Goal: Answer question/provide support

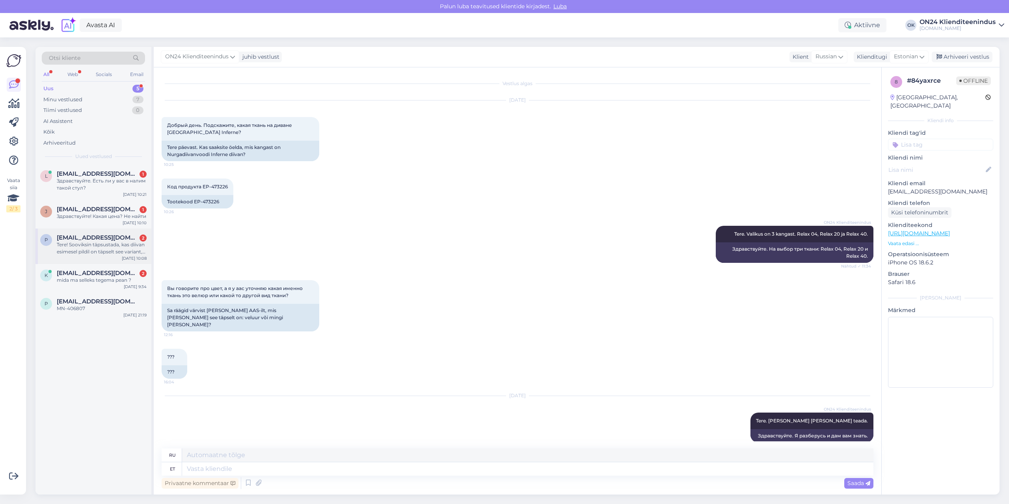
scroll to position [50, 0]
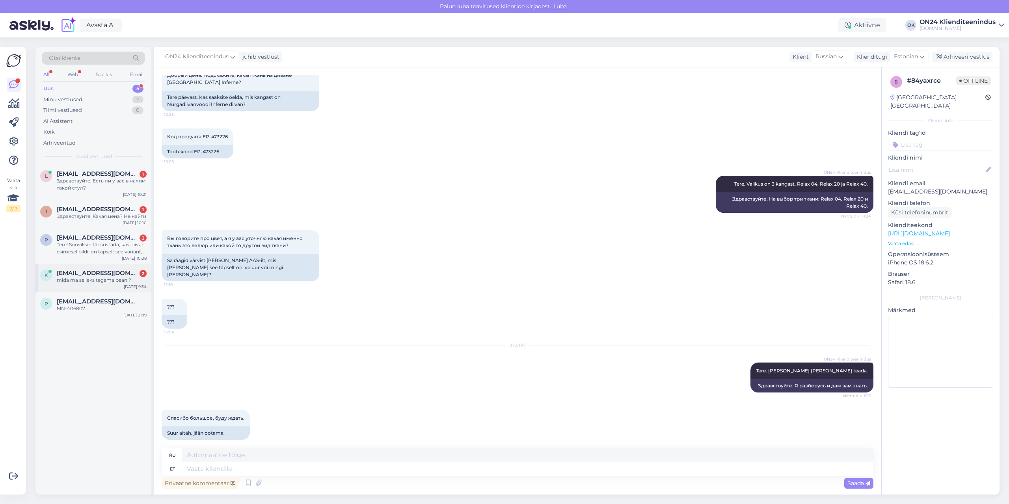
click at [95, 275] on div "k [EMAIL_ADDRESS][DOMAIN_NAME] 2 mida ma selleks tegema pean ? [DATE] 9:34" at bounding box center [93, 278] width 116 height 28
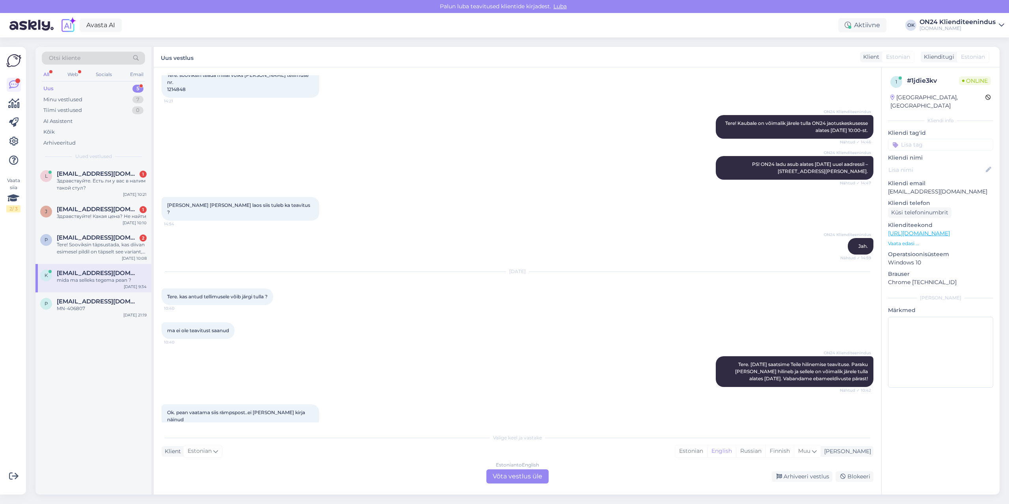
scroll to position [547, 0]
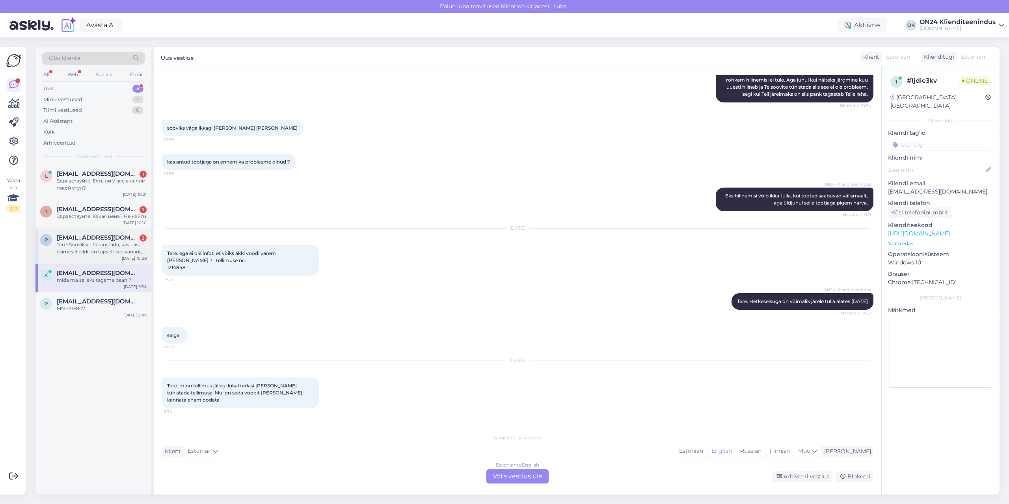
click at [92, 255] on div "Tere! Sooviksin täpsustada, kas diivan esimesel pildil on täpselt see variant, …" at bounding box center [102, 248] width 90 height 14
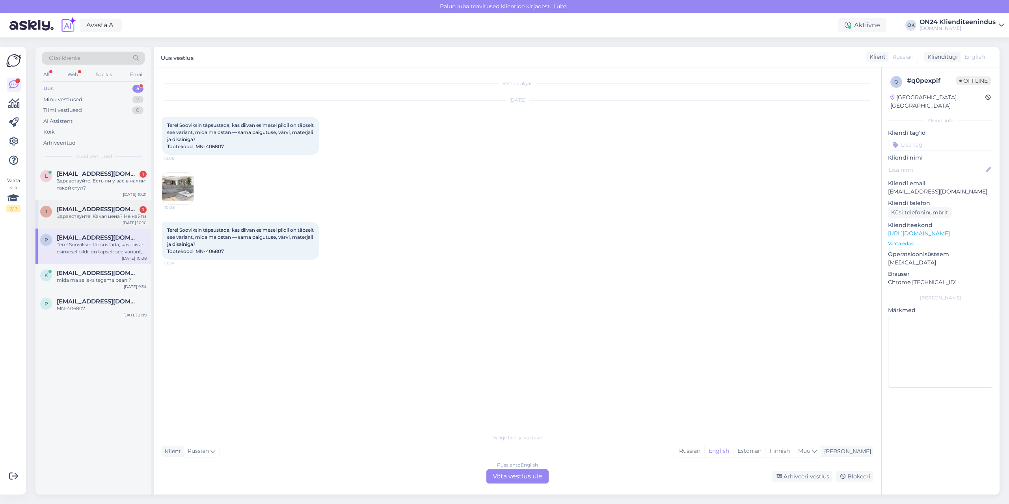
click at [89, 218] on div "Здравствуйте! Какая цена? Не найти" at bounding box center [102, 216] width 90 height 7
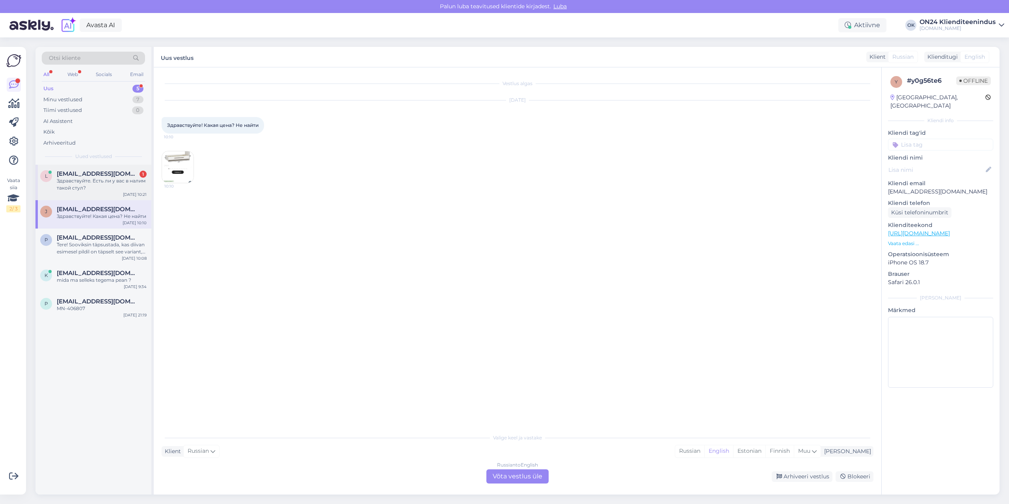
click at [97, 177] on span "[EMAIL_ADDRESS][DOMAIN_NAME]" at bounding box center [98, 173] width 82 height 7
click at [102, 277] on span "[EMAIL_ADDRESS][DOMAIN_NAME]" at bounding box center [98, 273] width 82 height 7
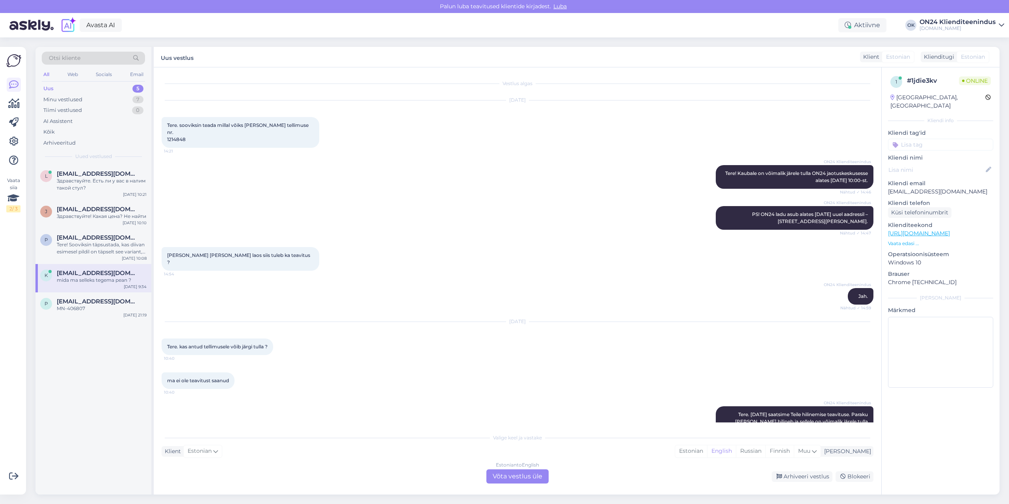
scroll to position [547, 0]
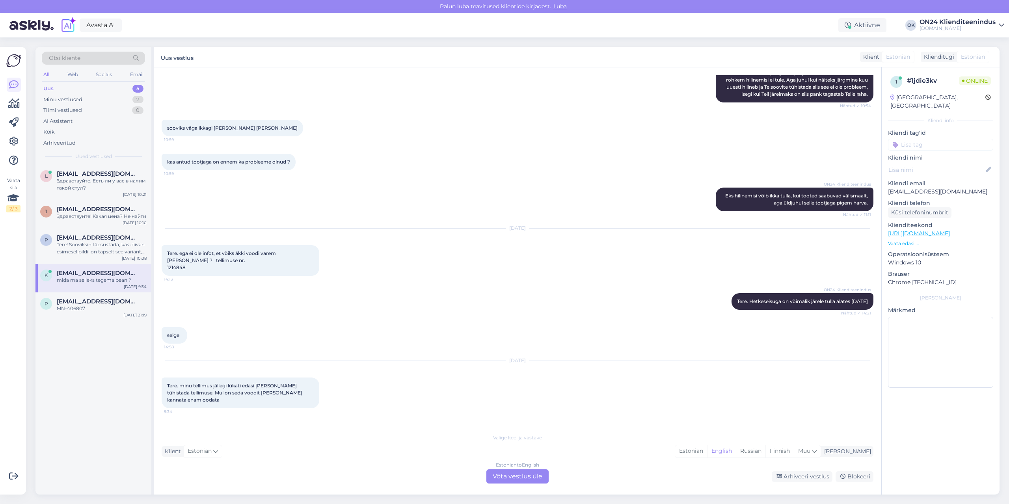
click at [924, 188] on p "[EMAIL_ADDRESS][DOMAIN_NAME]" at bounding box center [940, 192] width 105 height 8
copy p "[EMAIL_ADDRESS][DOMAIN_NAME]"
click at [707, 454] on div "Estonian" at bounding box center [691, 451] width 32 height 12
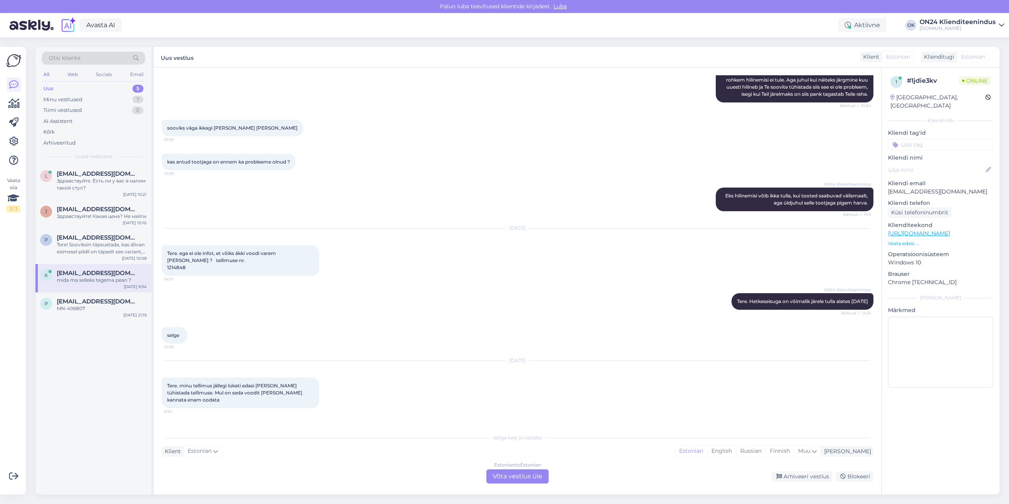
click at [494, 482] on div "Estonian to Estonian Võta vestlus üle" at bounding box center [517, 476] width 62 height 14
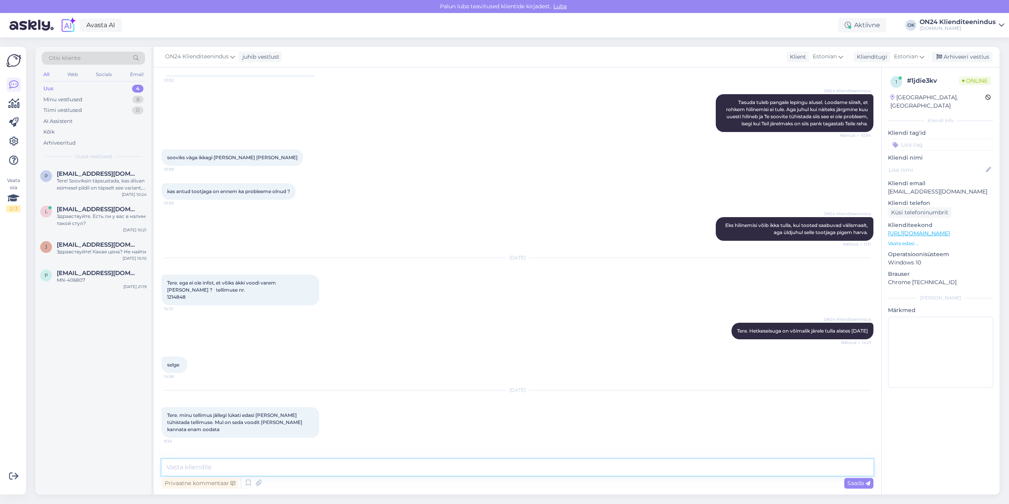
click at [277, 461] on textarea at bounding box center [518, 467] width 712 height 17
click at [203, 469] on textarea "[PERSON_NAME]. [PERSON_NAME] nõus ootama siis saame pakkuda [GEOGRAPHIC_DATA] p…" at bounding box center [518, 467] width 712 height 17
click at [203, 468] on textarea "[PERSON_NAME]. [PERSON_NAME] nõus ootama siis saame pakkuda [GEOGRAPHIC_DATA] p…" at bounding box center [518, 467] width 712 height 17
type textarea "Tere. [PERSON_NAME] nõus ootama siis saame pakkuda [GEOGRAPHIC_DATA] piires tas…"
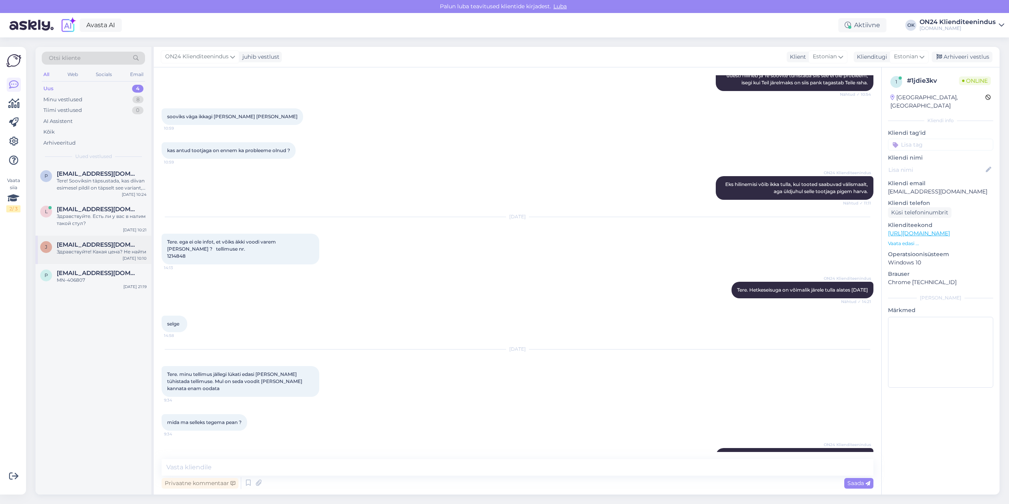
click at [84, 253] on div "Здравствуйте! Какая цена? Не найти" at bounding box center [102, 251] width 90 height 7
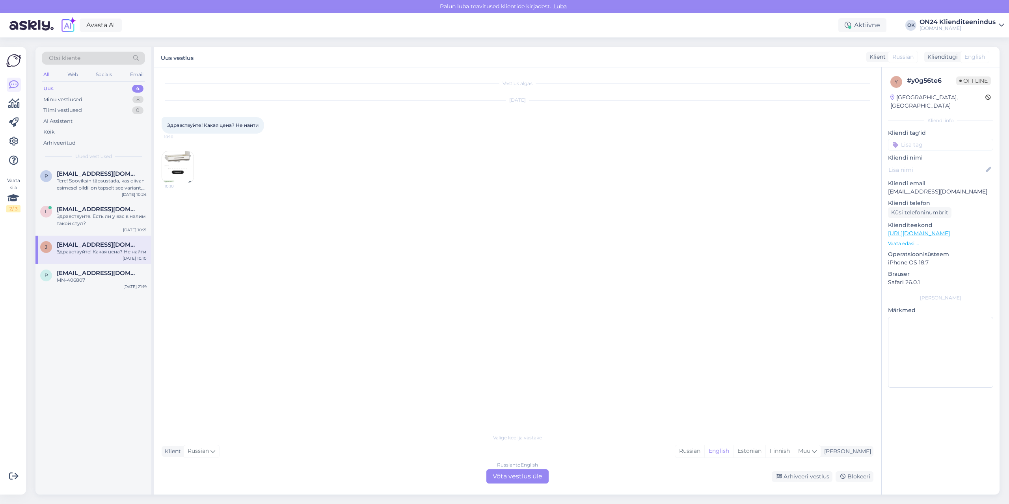
click at [180, 158] on img at bounding box center [178, 167] width 32 height 32
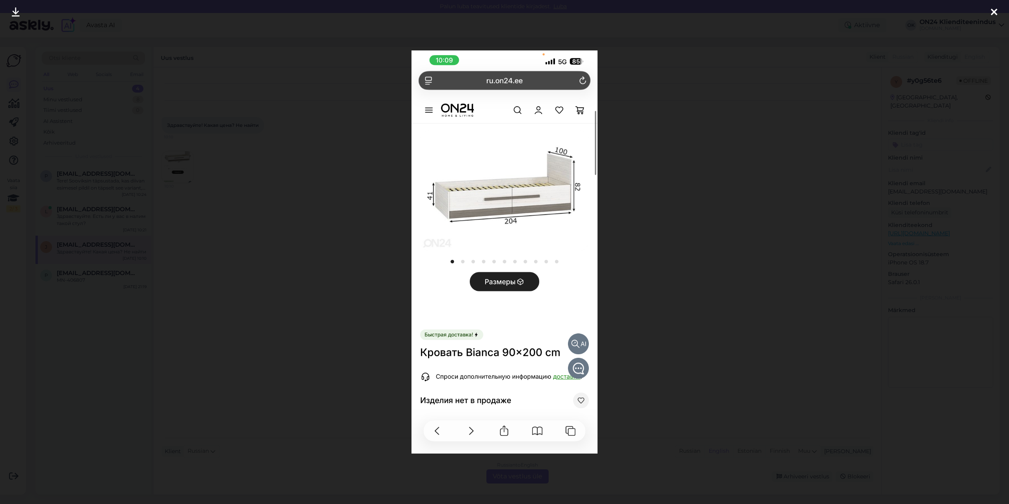
click at [299, 212] on div at bounding box center [504, 252] width 1009 height 504
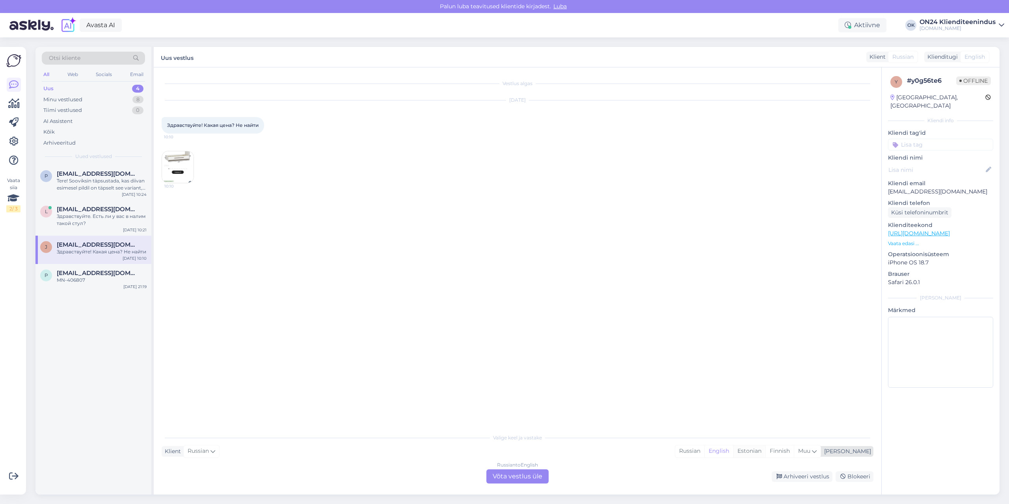
click at [765, 452] on div "Estonian" at bounding box center [749, 451] width 32 height 12
click at [529, 477] on div "Russian to Estonian Võta vestlus üle" at bounding box center [517, 476] width 62 height 14
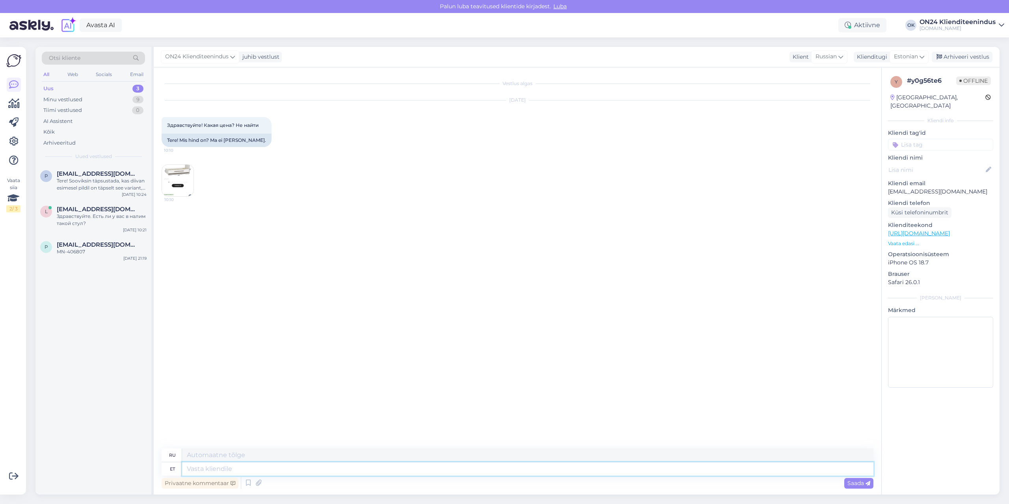
click at [395, 469] on textarea at bounding box center [527, 468] width 691 height 13
type textarea "Tere."
type textarea "Привет."
type textarea "Tere. Paraku to"
type textarea "Здравствуйте. К сожалению."
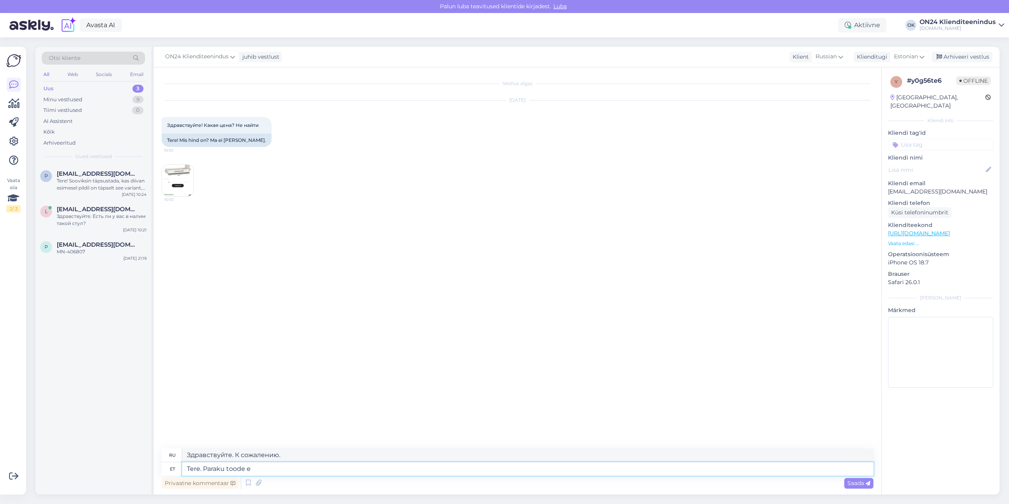
type textarea "Tere. Paraku toode ei"
type textarea "Здравствуйте. К сожалению, продукт"
type textarea "Tere. Paraku toode ei ol"
type textarea "Здравствуйте. К сожалению, товар не..."
type textarea "Tere. Paraku toode ei ole sa"
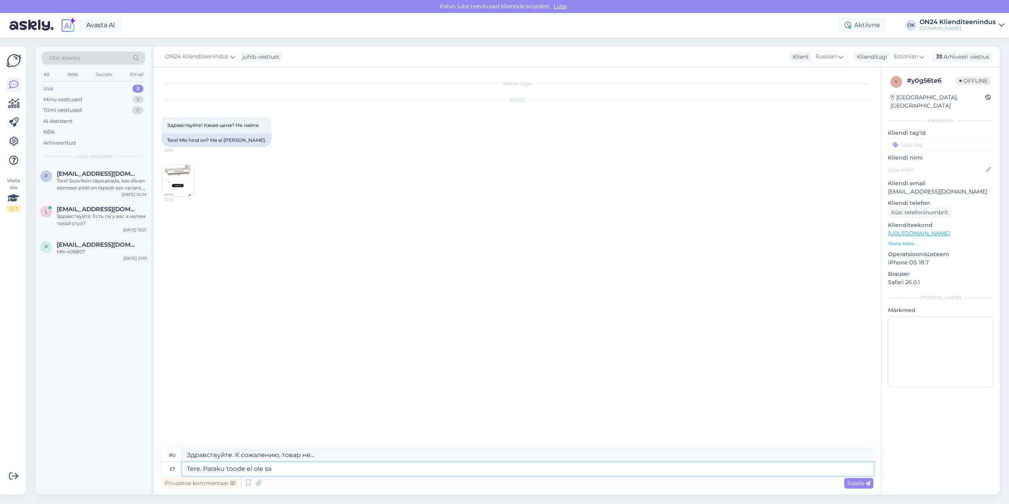
type textarea "Здравствуйте. К сожалению, товар недоступен."
type textarea "Tere. Paraku toode ei ole saadaval."
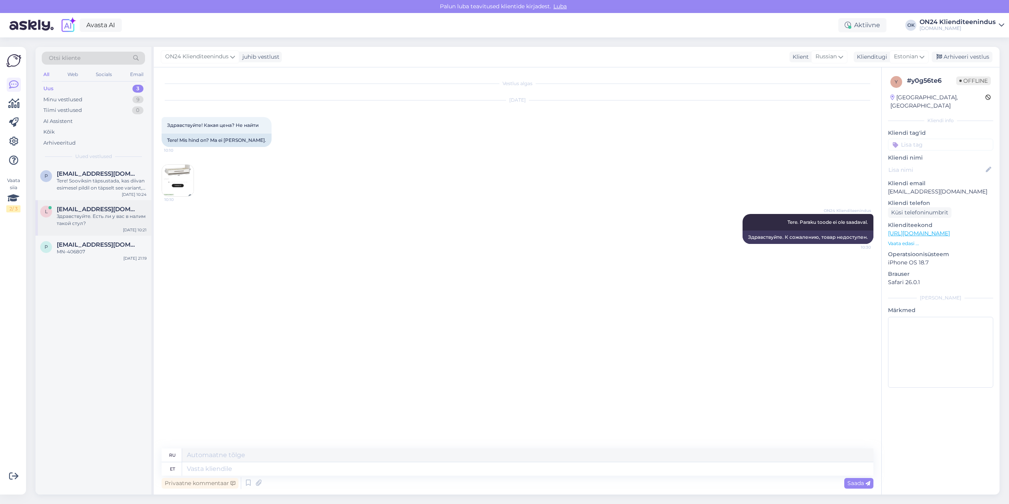
click at [97, 223] on div "Здравствуйте. Есть ли у вас в налим такой стул?" at bounding box center [102, 220] width 90 height 14
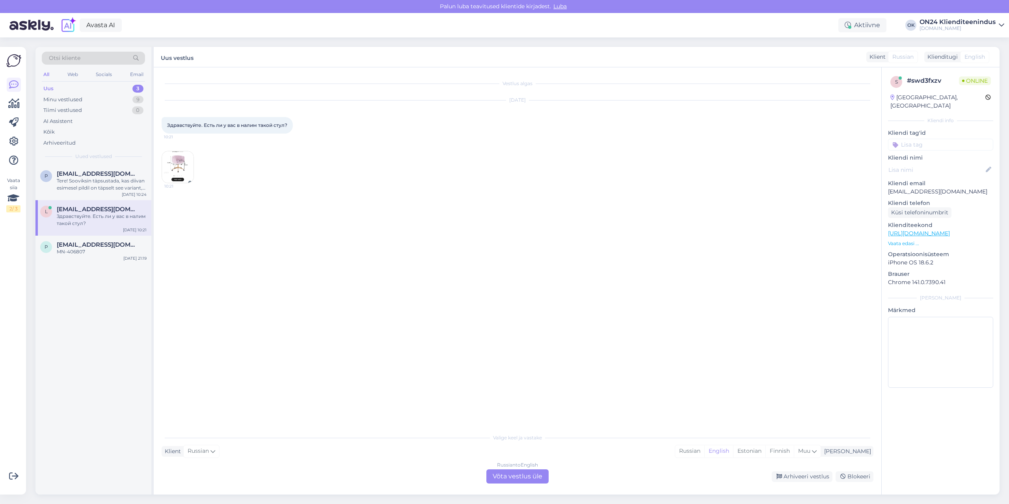
click at [180, 167] on img at bounding box center [178, 167] width 32 height 32
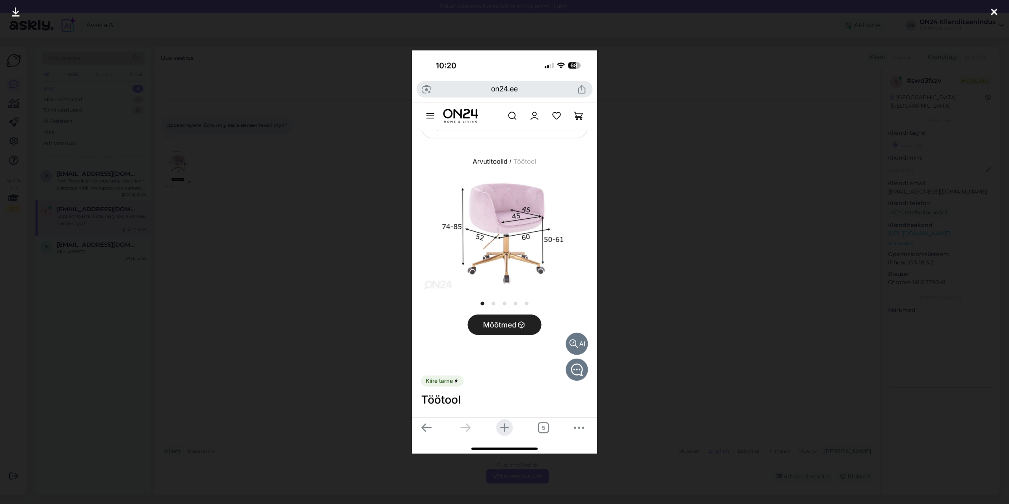
click at [268, 198] on div at bounding box center [504, 252] width 1009 height 504
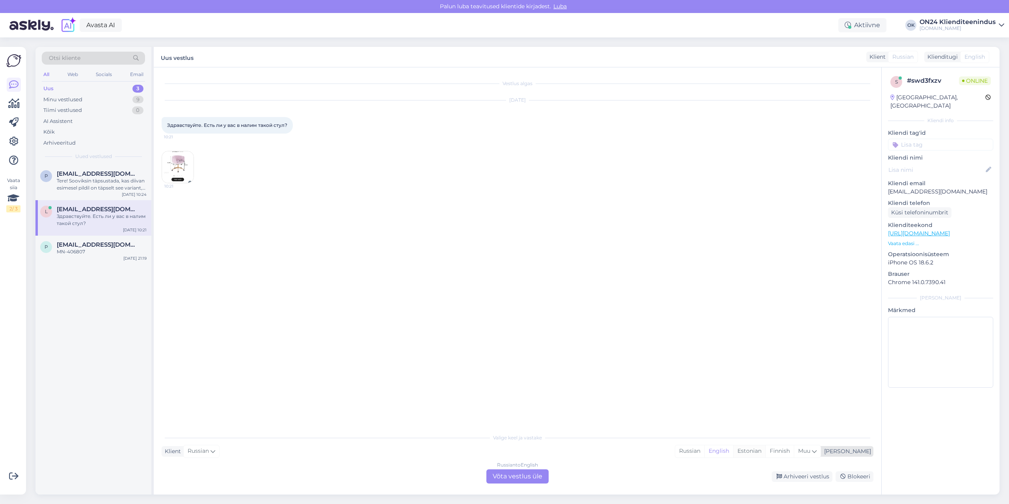
click at [765, 448] on div "Estonian" at bounding box center [749, 451] width 32 height 12
click at [528, 478] on div "Russian to Estonian Võta vestlus üle" at bounding box center [517, 476] width 62 height 14
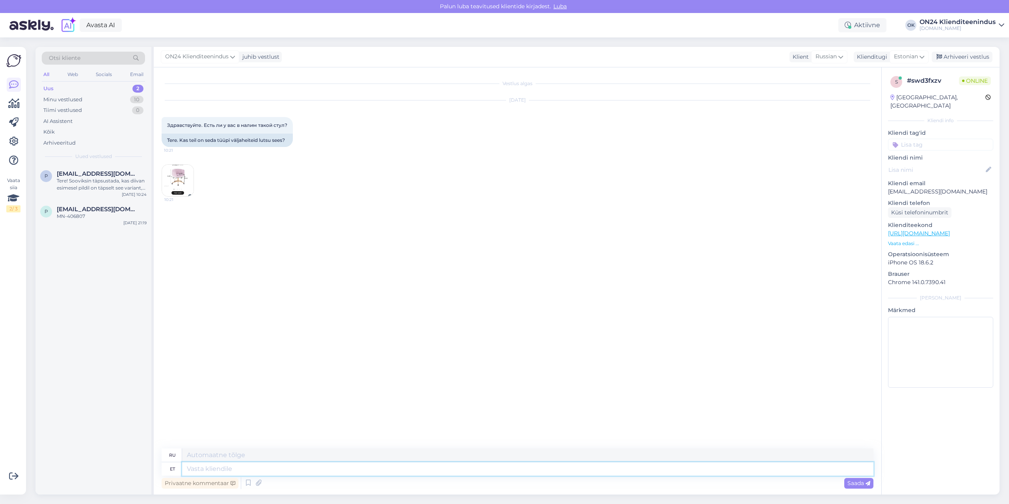
click at [503, 468] on textarea at bounding box center [527, 468] width 691 height 13
type textarea "Tere. Me"
type textarea "Привет."
type textarea "Tere. Meie k"
type textarea "Привет. Мы"
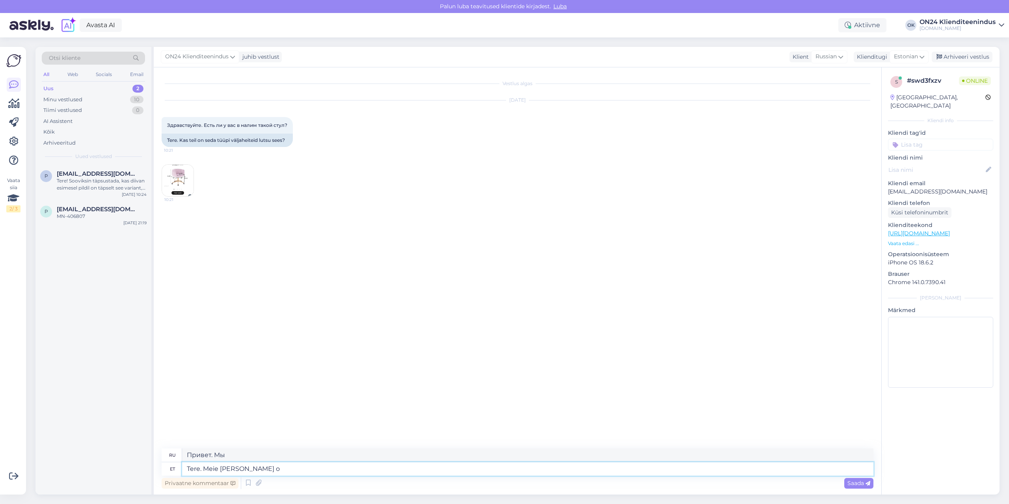
type textarea "Tere. Meie [PERSON_NAME] on"
type textarea "Здравствуйте. Наши товары."
type textarea "Tere. Meie [PERSON_NAME] on te"
type textarea "Здравствуйте. Наши товары"
type textarea "Tere. Meie [PERSON_NAME] on tellimisega."
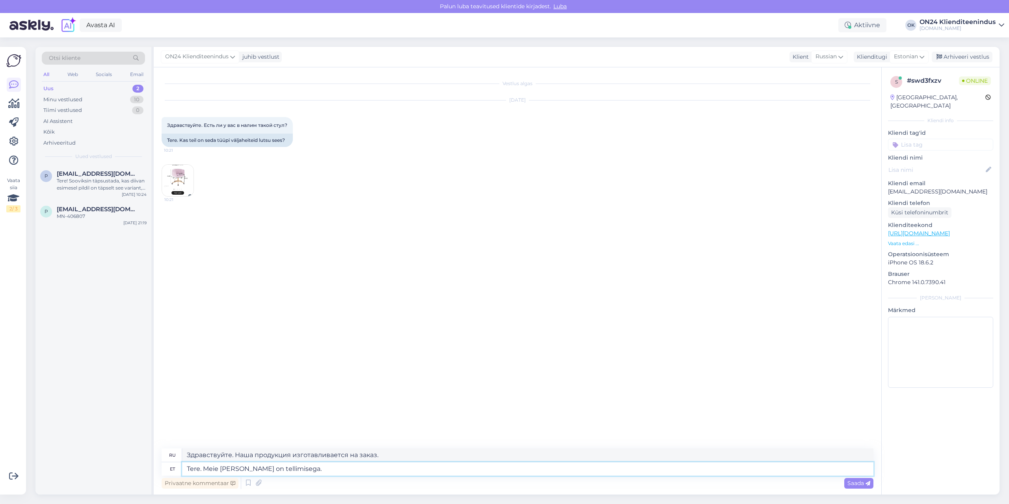
type textarea "Здравствуйте. Наши товары изготавливаются на заказ."
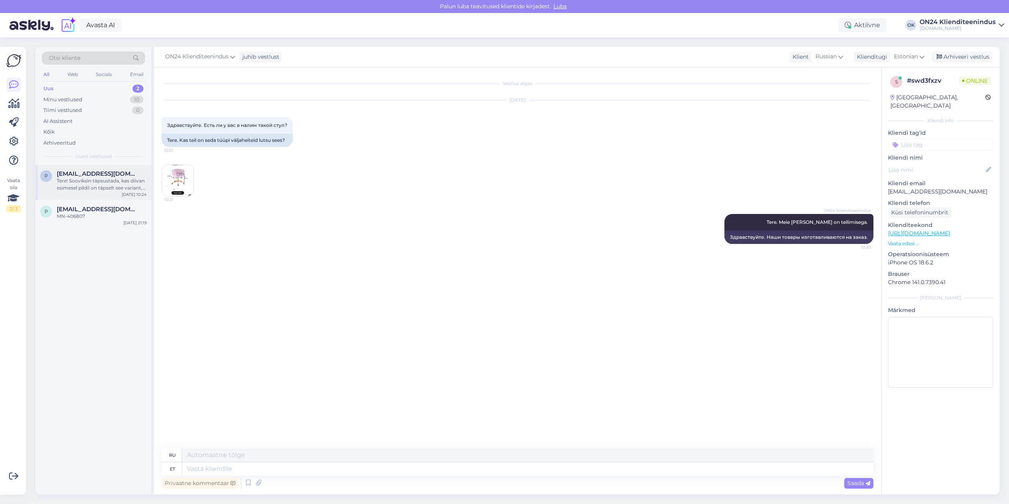
click at [96, 188] on div "Tere! Sooviksin täpsustada, kas diivan esimesel pildil on täpselt see variant, …" at bounding box center [102, 184] width 90 height 14
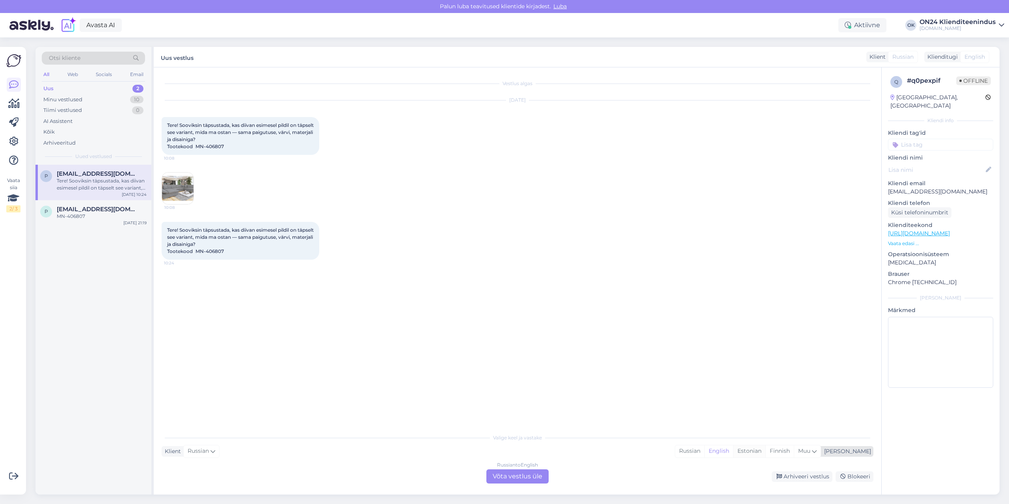
click at [765, 454] on div "Estonian" at bounding box center [749, 451] width 32 height 12
click at [510, 479] on div "Russian to Estonian Võta vestlus üle" at bounding box center [517, 476] width 62 height 14
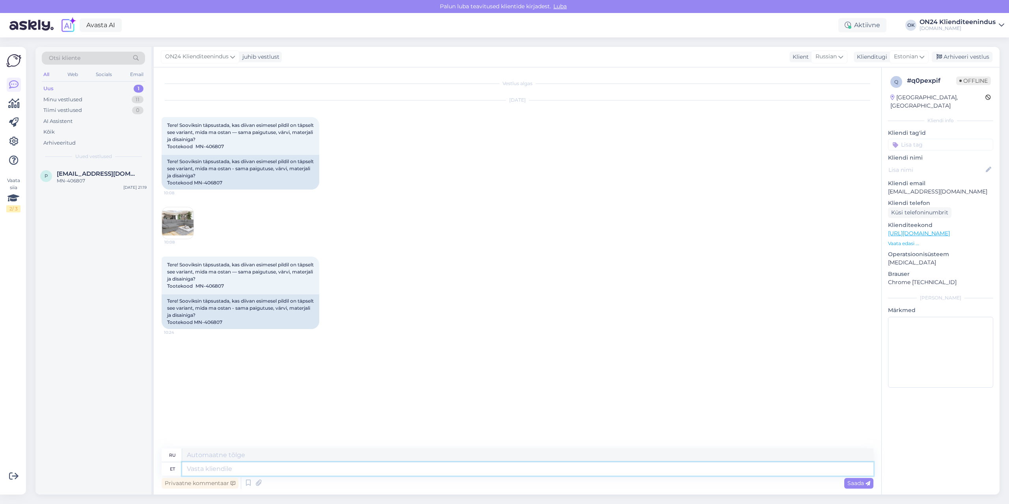
click at [501, 470] on textarea at bounding box center [527, 468] width 691 height 13
type textarea "Tere."
type textarea "Привет."
type textarea "Tere. [PERSON_NAME] j"
type textarea "Привет. Я провожу исследование."
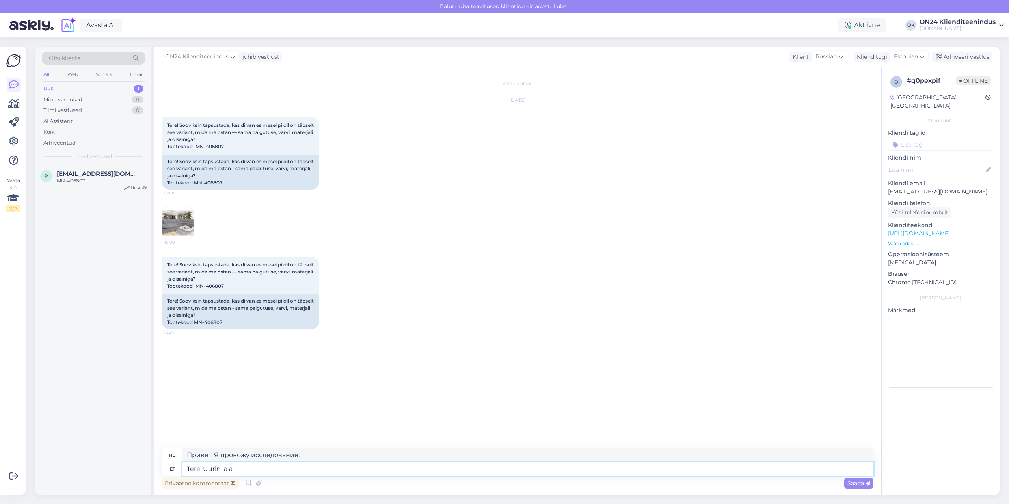
type textarea "Tere. Uurin ja an"
type textarea "Здравствуйте. Я занимаюсь исследованиями [PERSON_NAME]"
type textarea "Tere. [PERSON_NAME] [PERSON_NAME] t"
type textarea "Здравствуйте. Я проверю и дам"
type textarea "Tere. [PERSON_NAME] [PERSON_NAME] teada."
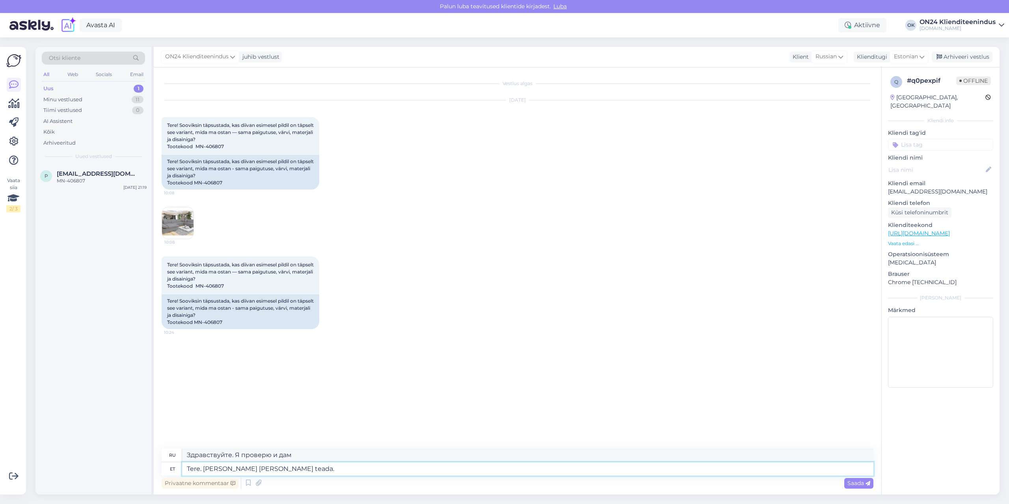
type textarea "Здравствуйте. Я разберусь и дам вам знать."
click at [220, 469] on textarea "Tere. [PERSON_NAME] [PERSON_NAME] teada." at bounding box center [527, 468] width 691 height 13
type textarea "Tere. Uurin tootj [PERSON_NAME] teada."
type textarea "Здравствуйте. Я изучу товар и дам вам знать."
type textarea "Tere. Uurin tootja [PERSON_NAME] teada."
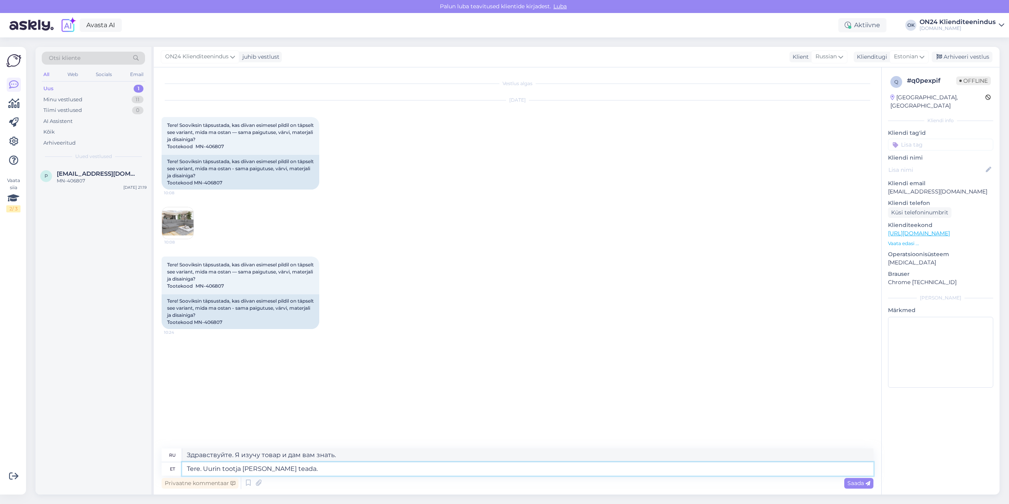
type textarea "Здравствуйте. Я разберусь и дам вам знать."
type textarea "Tere. Uurin tootja [PERSON_NAME] teada."
type textarea "Здравствуйте. Я узнаю производителя и дам вам знать."
type textarea "Tere. Uurin tootja käe [PERSON_NAME] teada."
type textarea "Здравствуйте. Я уточню у производителя и дам вам знать."
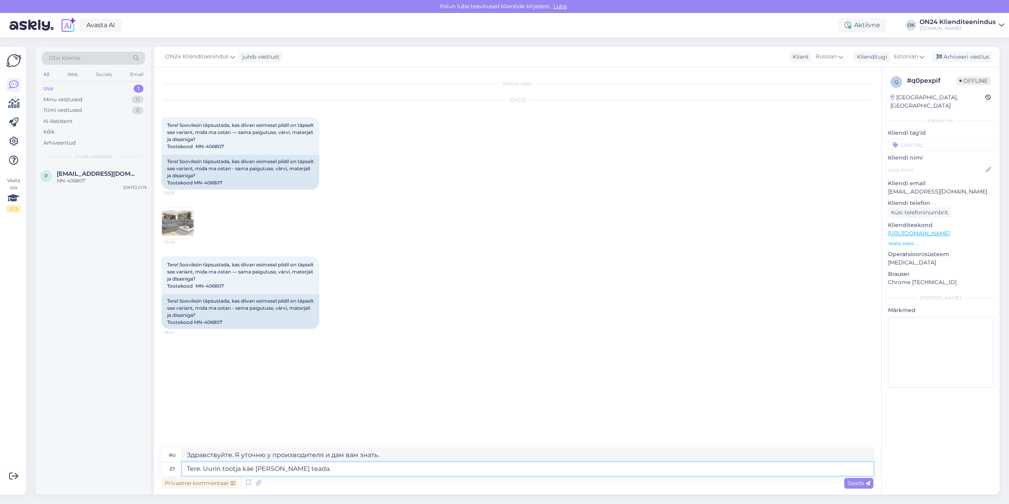
type textarea "Tere. [PERSON_NAME] tootja [PERSON_NAME] [PERSON_NAME] teada."
type textarea "Здравствуйте. Я посмотрю на производителя и дам вам знать."
type textarea "Tere. Uurin tootja käest [PERSON_NAME] teada."
type textarea "Здравствуйте. Я уточню у производителя и дам вам знать."
click at [345, 469] on textarea "Tere. Uurin tootja käest [PERSON_NAME] teada." at bounding box center [527, 468] width 691 height 13
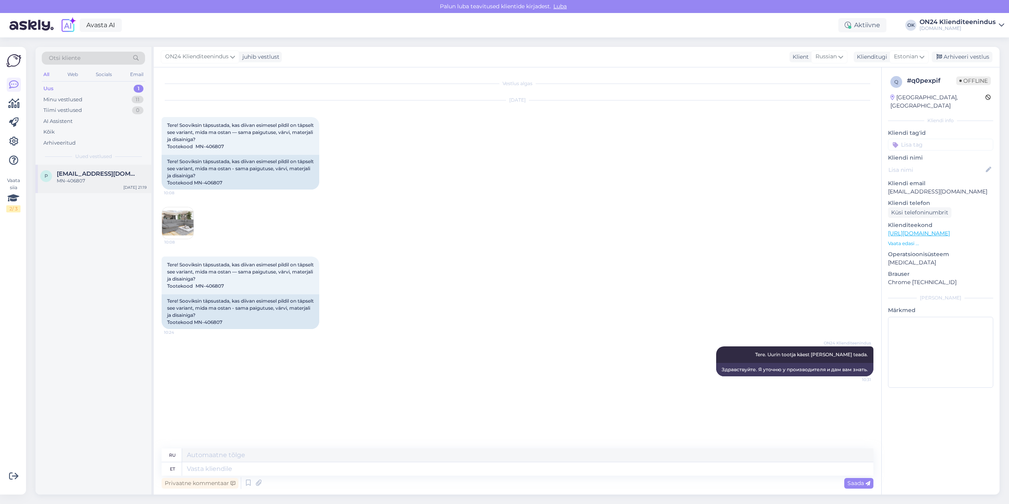
click at [85, 175] on span "[EMAIL_ADDRESS][DOMAIN_NAME]" at bounding box center [98, 173] width 82 height 7
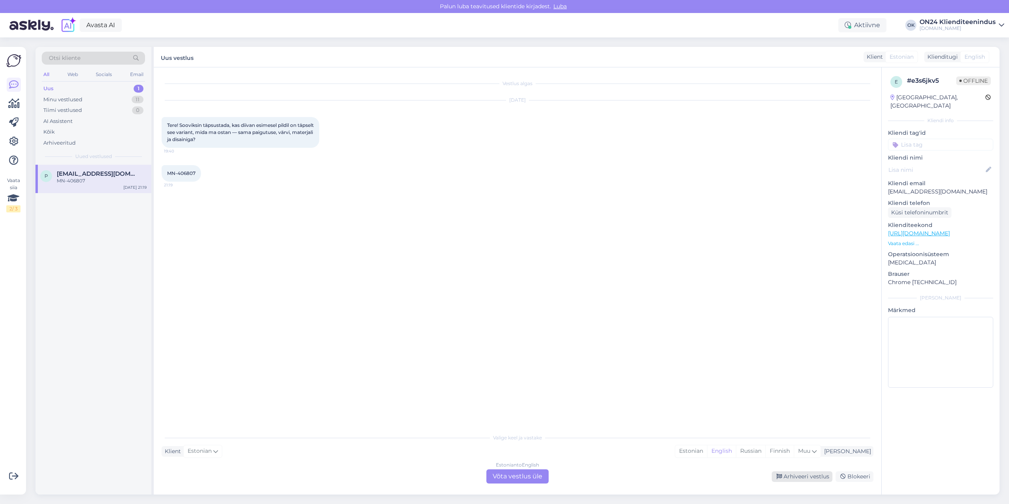
click at [824, 477] on div "Arhiveeri vestlus" at bounding box center [802, 476] width 61 height 11
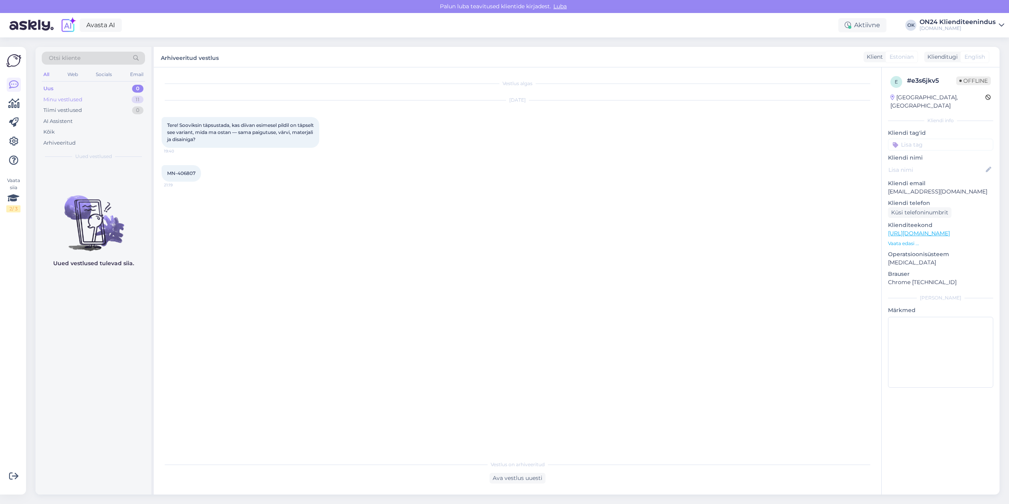
click at [87, 100] on div "Minu vestlused 11" at bounding box center [93, 99] width 103 height 11
